Goal: Information Seeking & Learning: Learn about a topic

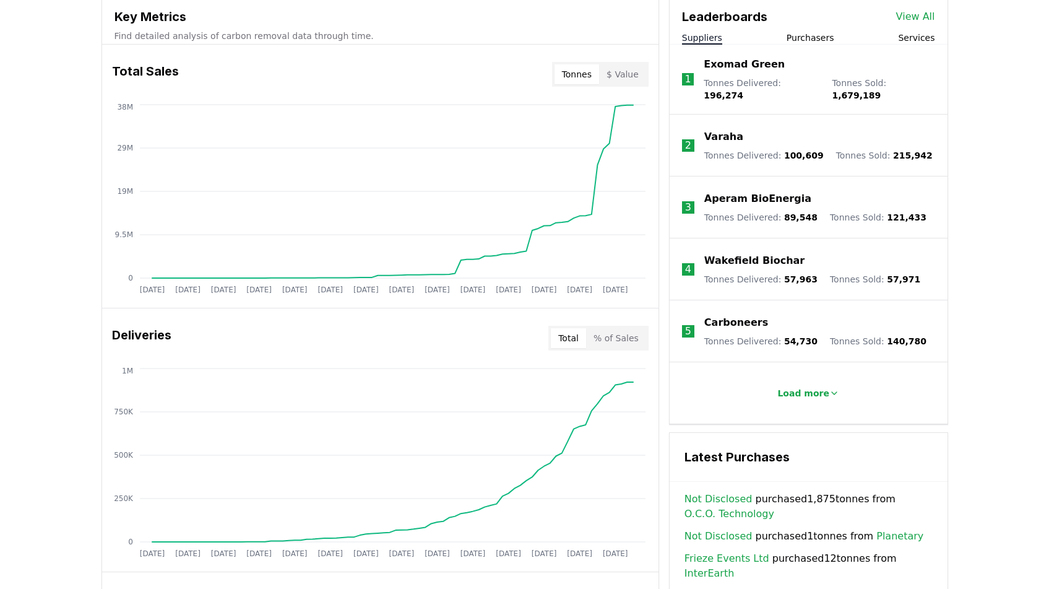
scroll to position [477, 0]
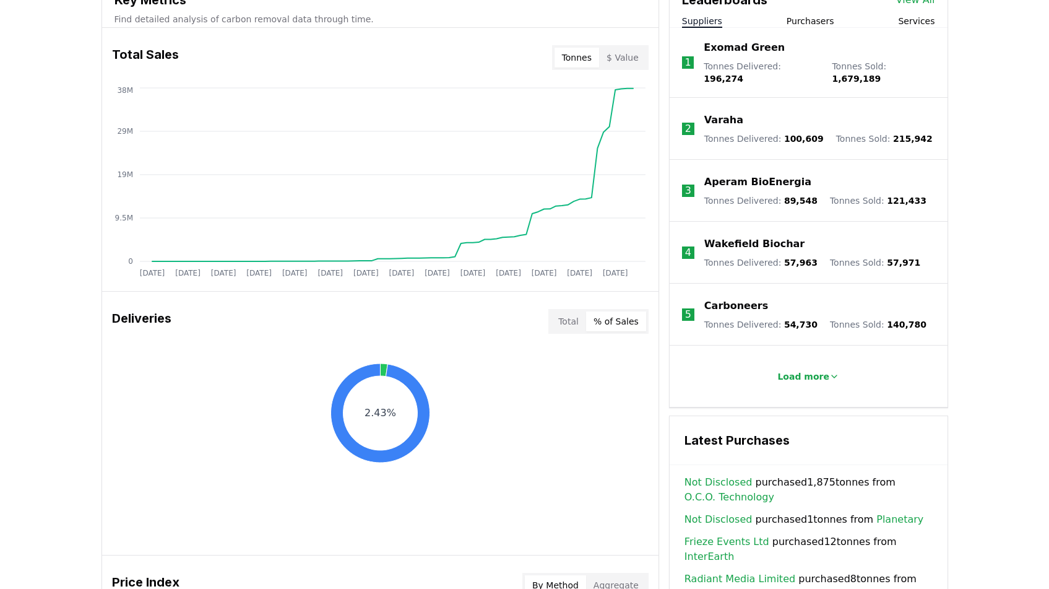
click at [628, 312] on button "% of Sales" at bounding box center [616, 321] width 60 height 20
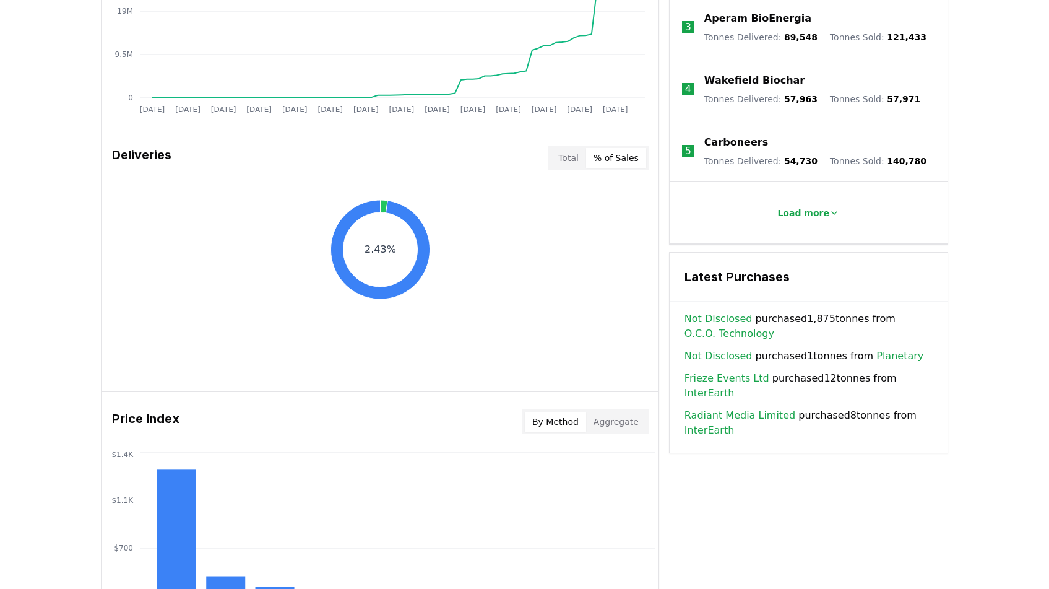
click at [571, 162] on button "Total" at bounding box center [568, 158] width 35 height 20
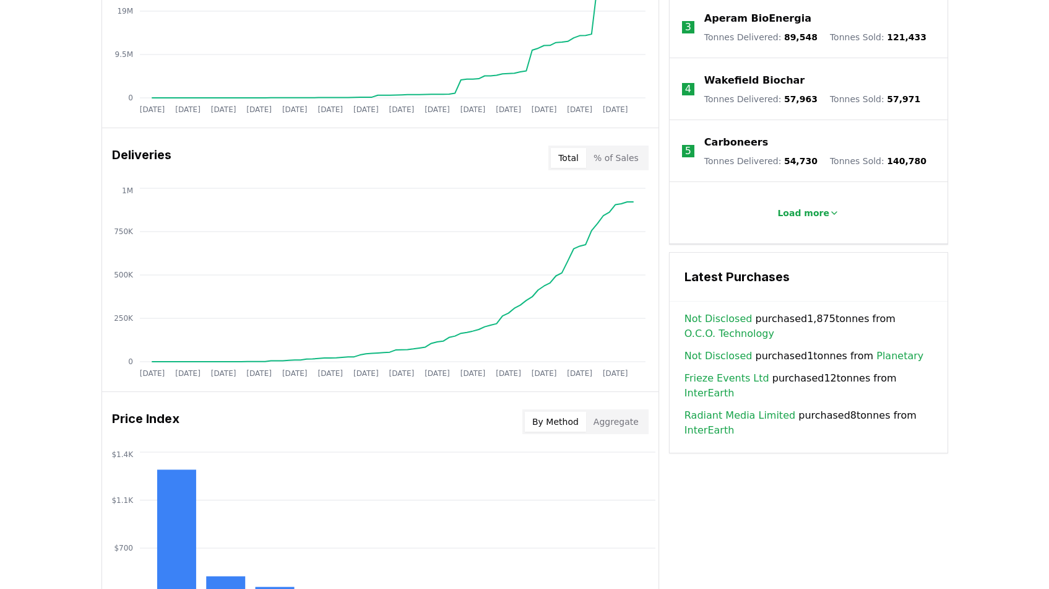
click at [626, 175] on div "Deliveries Total % of Sales" at bounding box center [380, 158] width 557 height 45
click at [623, 171] on div "Deliveries Total % of Sales" at bounding box center [380, 158] width 557 height 45
click at [609, 163] on button "% of Sales" at bounding box center [616, 158] width 60 height 20
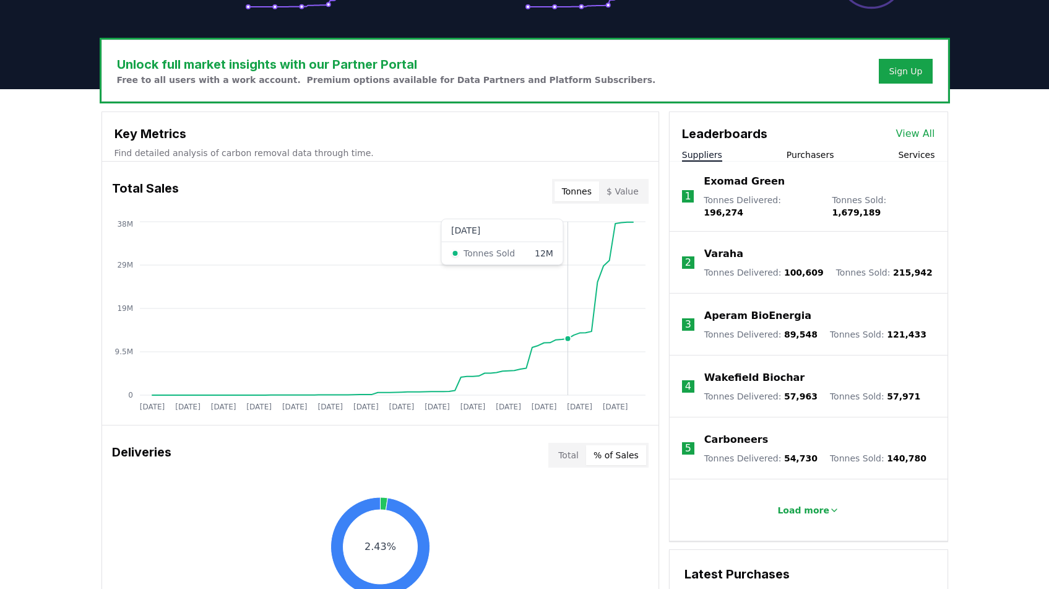
scroll to position [331, 0]
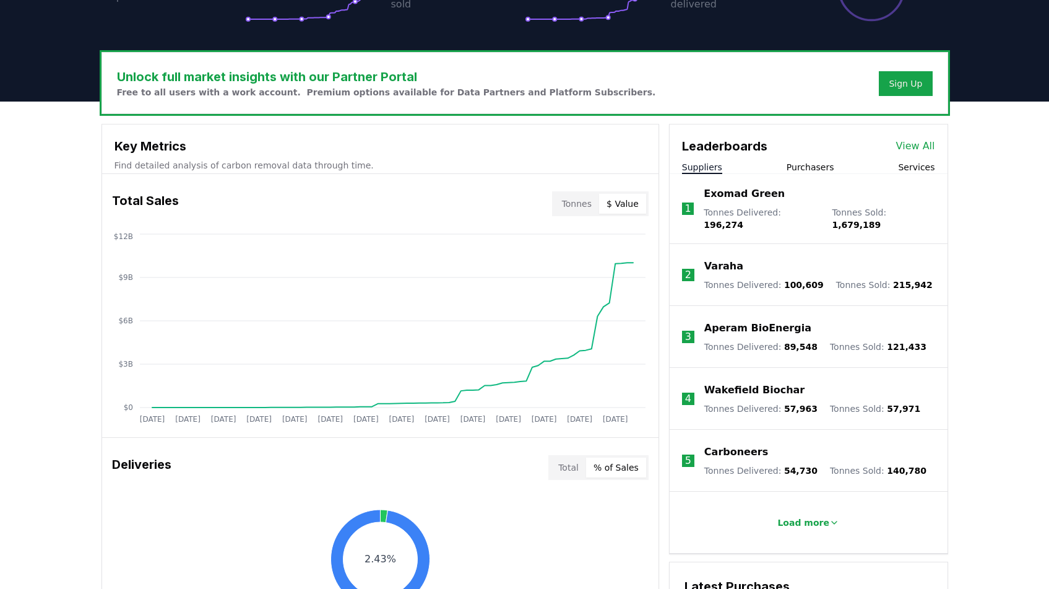
click at [627, 201] on button "$ Value" at bounding box center [622, 204] width 47 height 20
click at [579, 205] on button "Tonnes" at bounding box center [577, 204] width 45 height 20
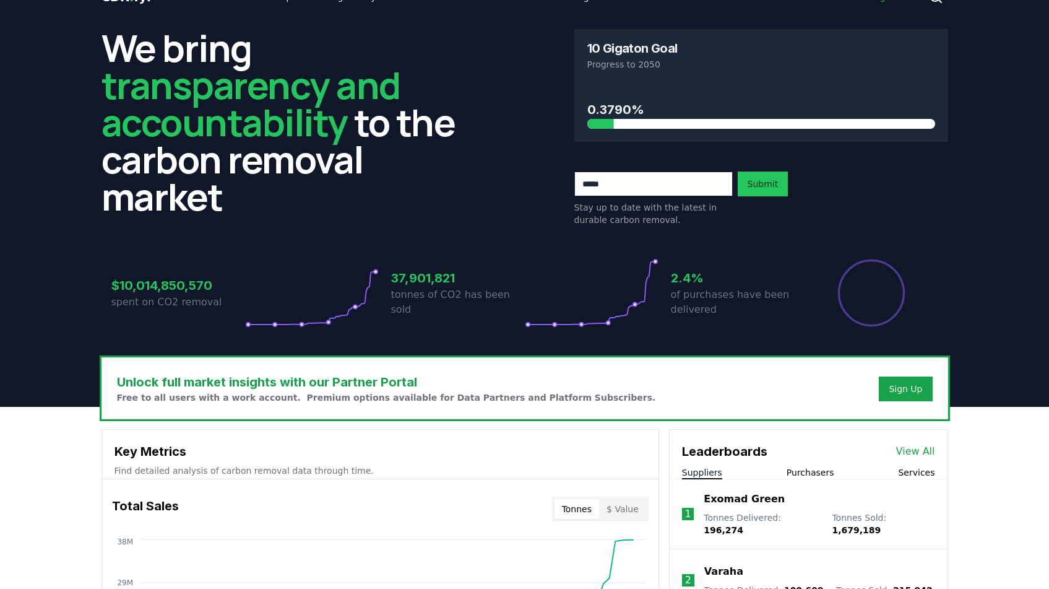
scroll to position [29, 0]
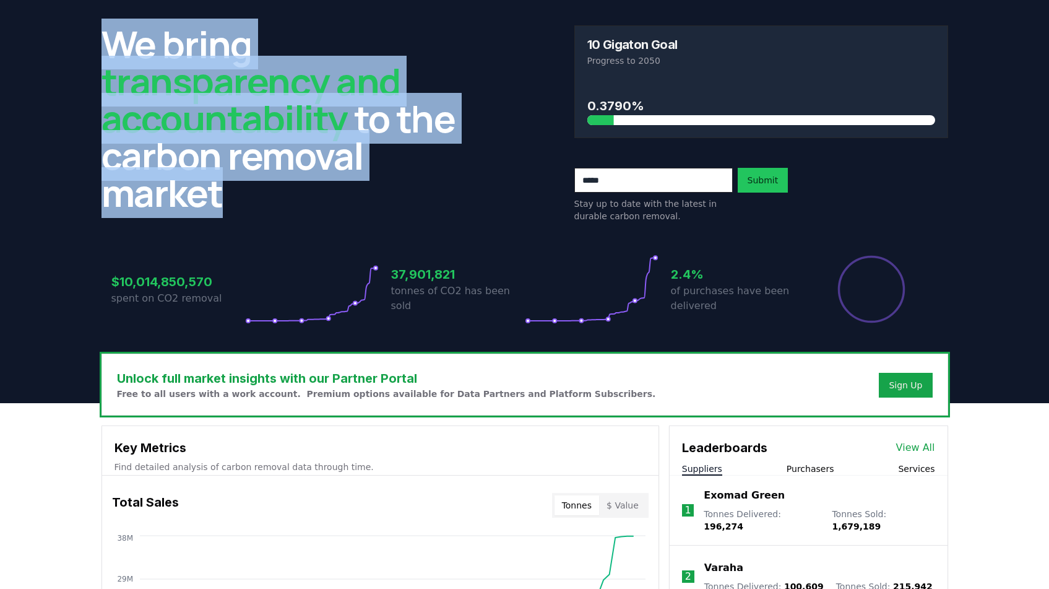
drag, startPoint x: 111, startPoint y: 40, endPoint x: 241, endPoint y: 200, distance: 206.3
click at [241, 200] on h2 "We bring transparency and accountability to the carbon removal market" at bounding box center [289, 118] width 374 height 186
click at [241, 208] on h2 "We bring transparency and accountability to the carbon removal market" at bounding box center [289, 118] width 374 height 186
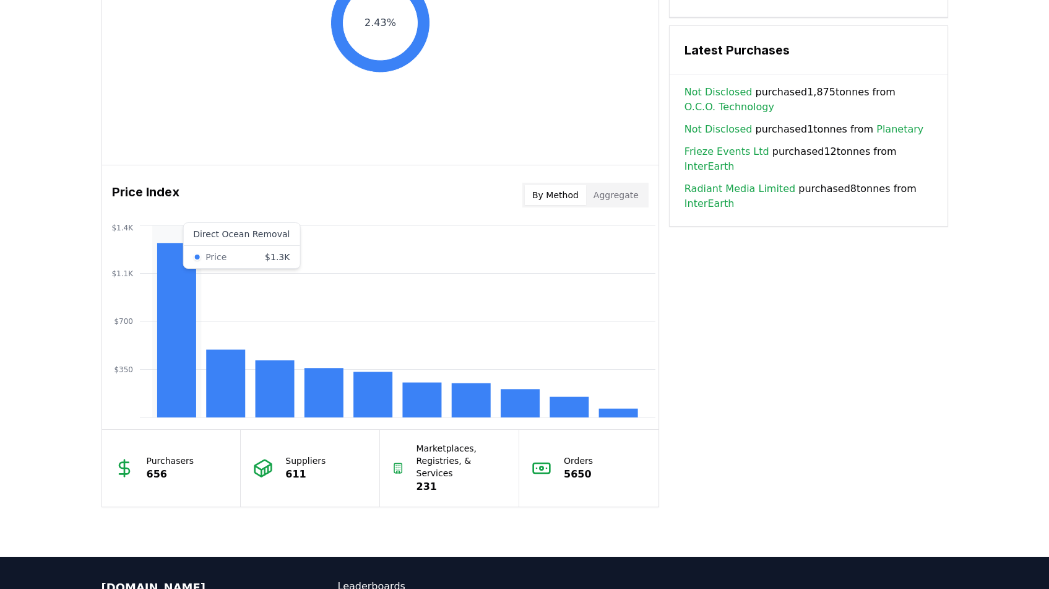
scroll to position [866, 0]
click at [189, 308] on rect at bounding box center [176, 330] width 39 height 175
